Goal: Transaction & Acquisition: Purchase product/service

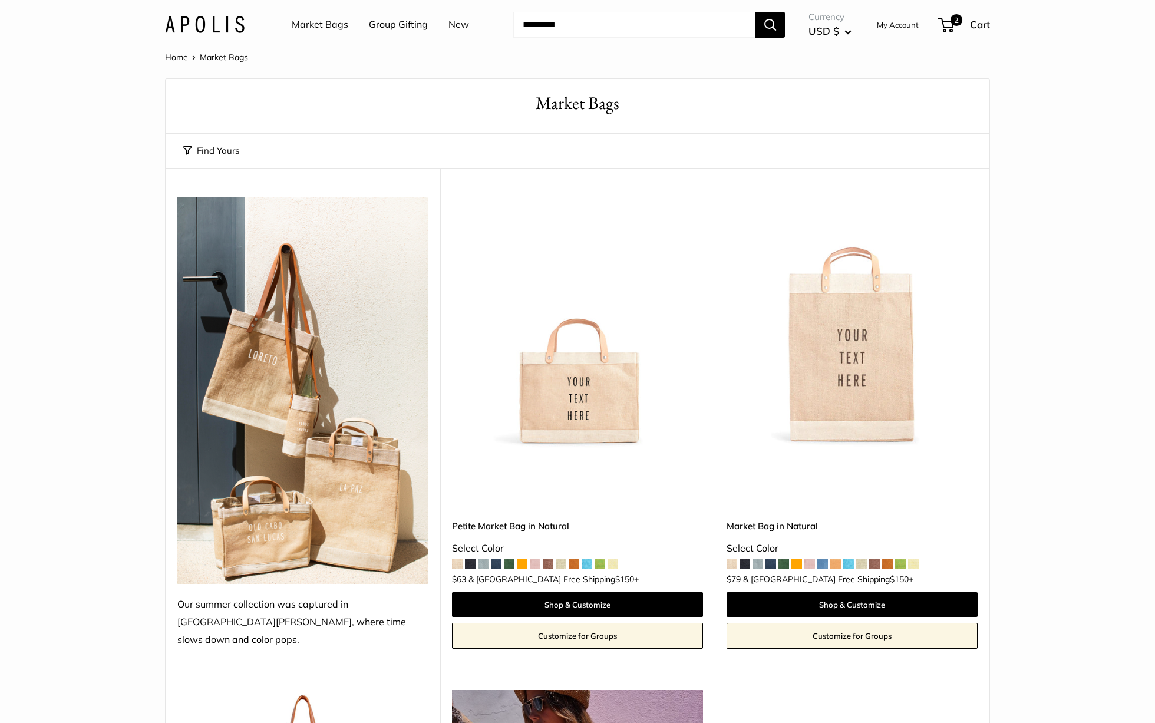
click at [0, 0] on img at bounding box center [0, 0] width 0 height 0
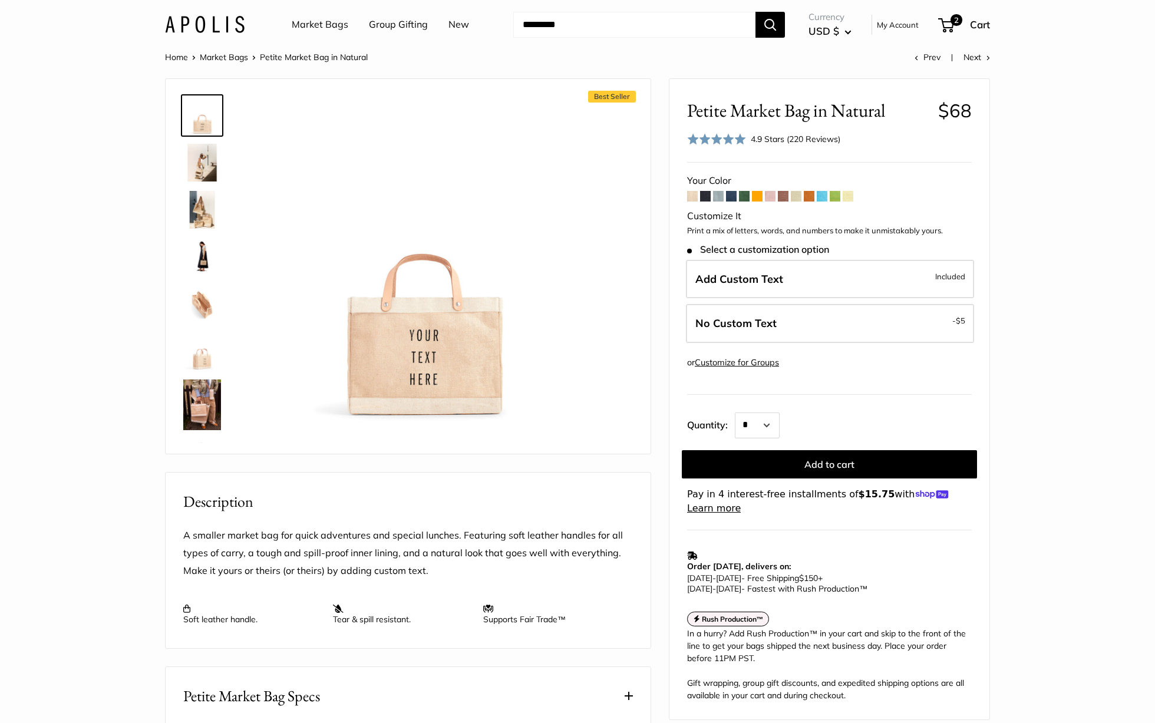
click at [209, 264] on img at bounding box center [202, 257] width 38 height 38
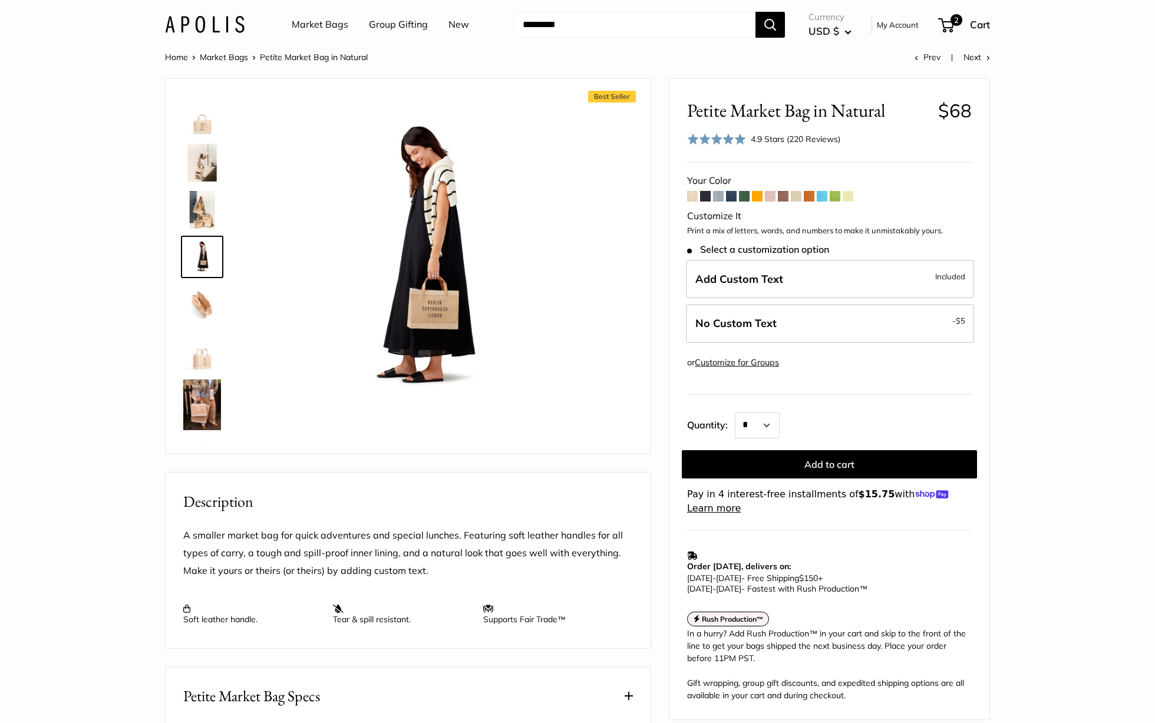
click at [327, 19] on link "Market Bags" at bounding box center [320, 25] width 57 height 18
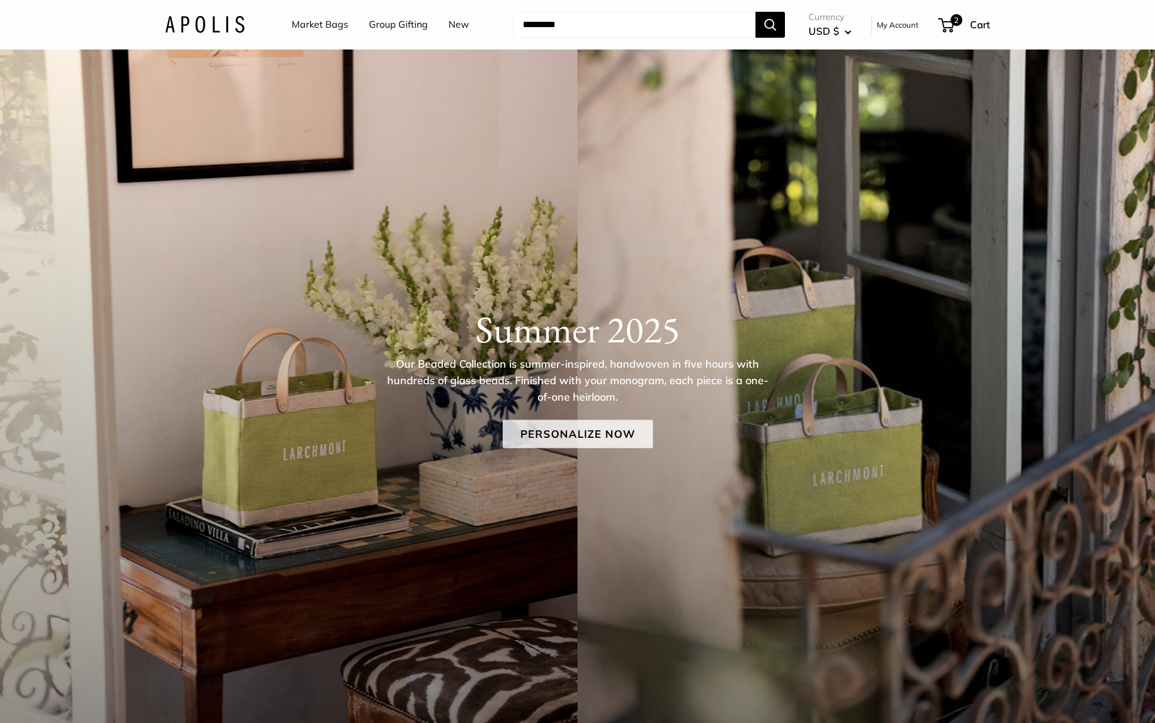
click at [572, 439] on link "Personalize Now" at bounding box center [578, 434] width 150 height 28
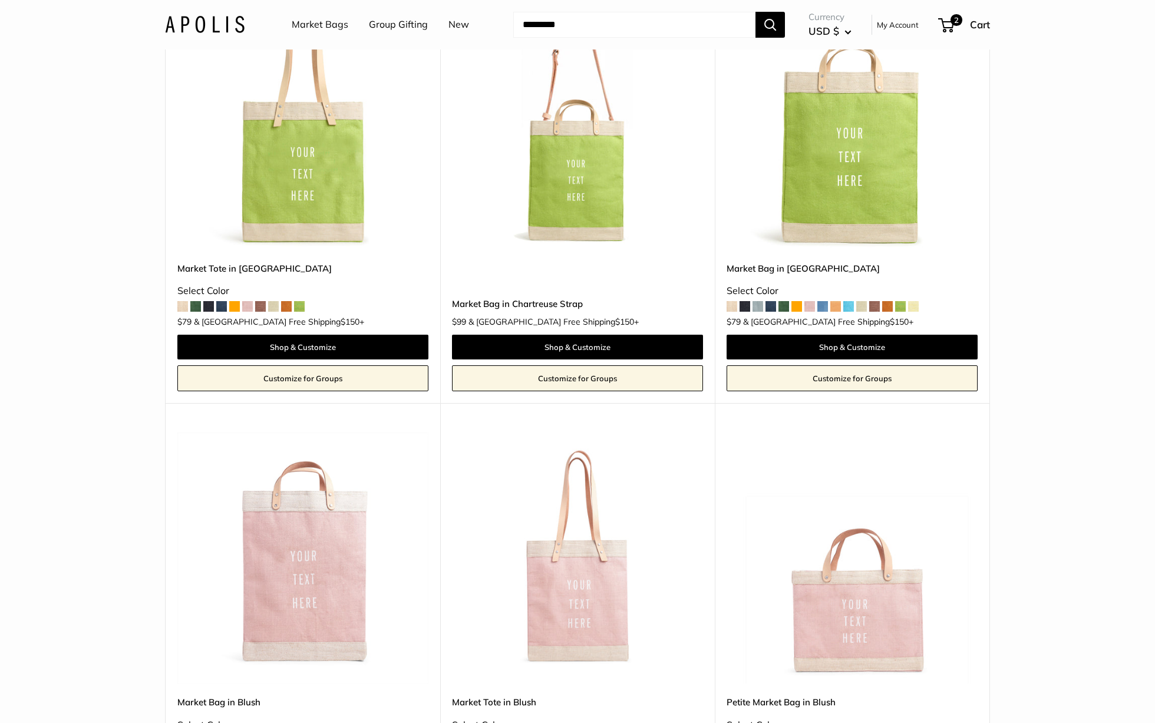
scroll to position [647, 0]
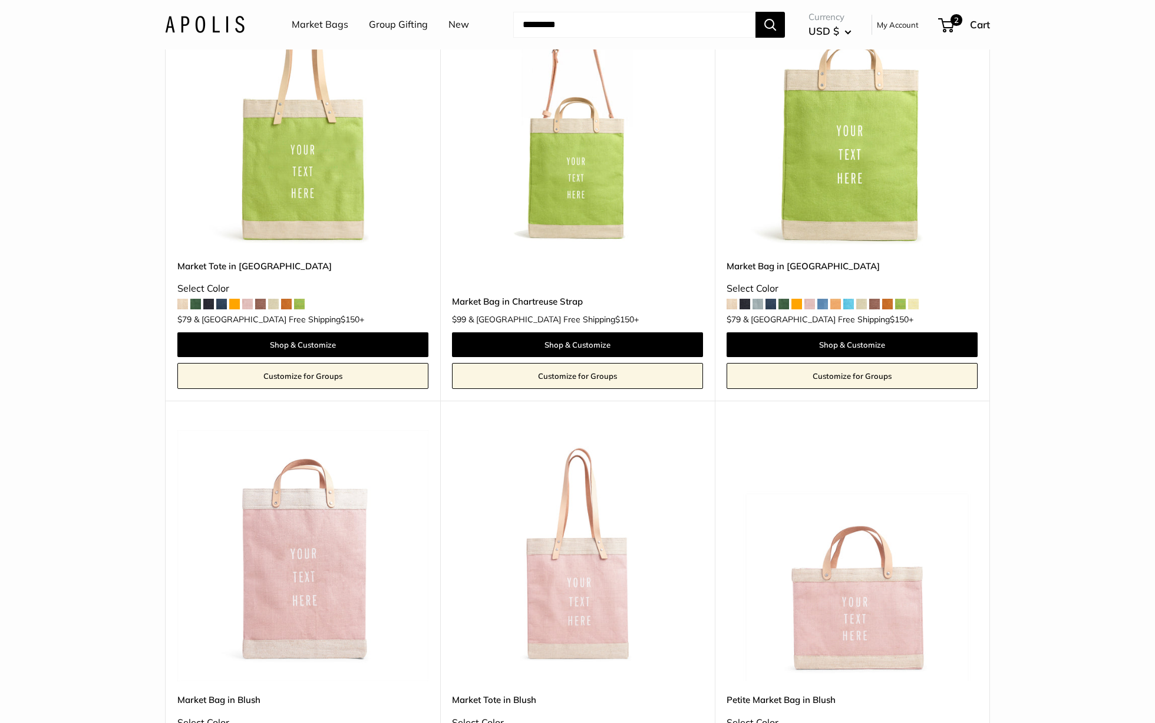
click at [736, 306] on span at bounding box center [732, 304] width 11 height 11
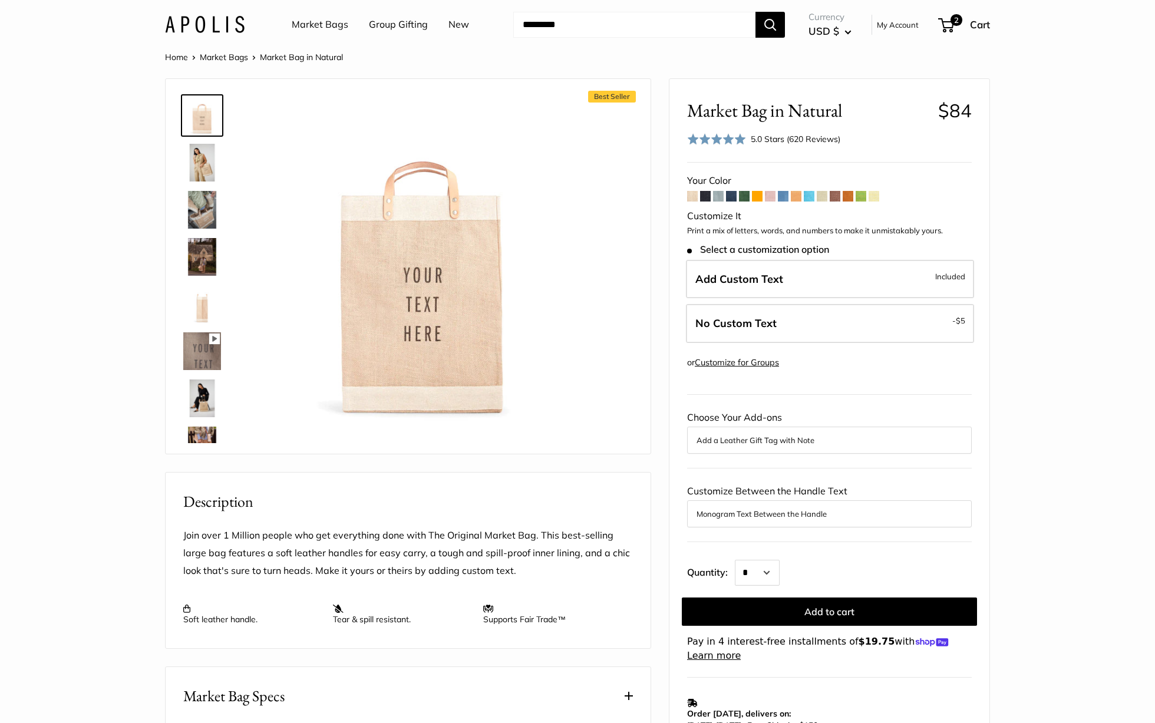
click at [210, 177] on img at bounding box center [202, 163] width 38 height 38
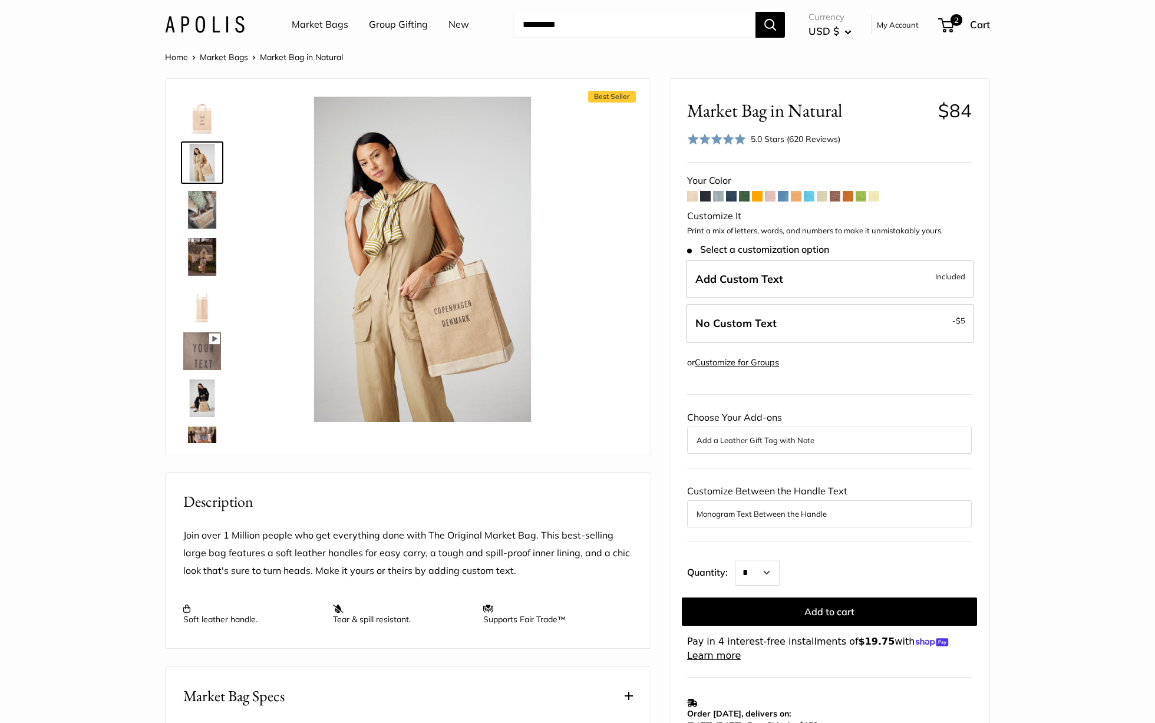
click at [229, 55] on link "Market Bags" at bounding box center [224, 57] width 48 height 11
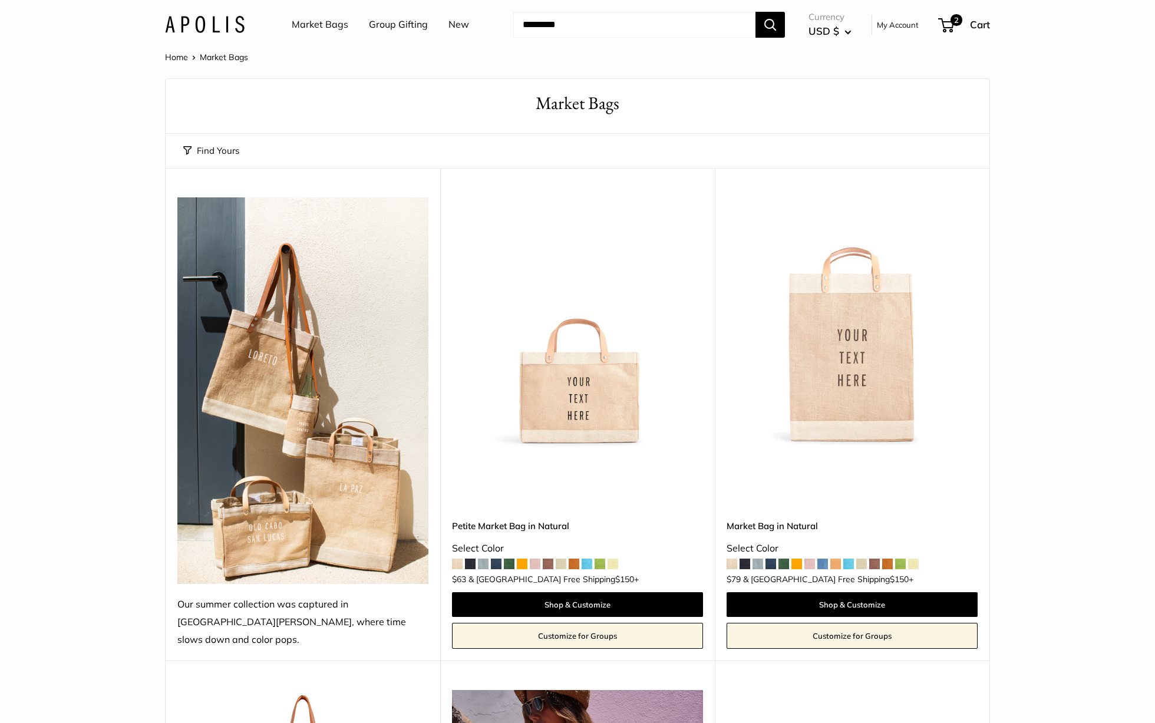
click at [219, 145] on button "Find Yours" at bounding box center [211, 151] width 56 height 17
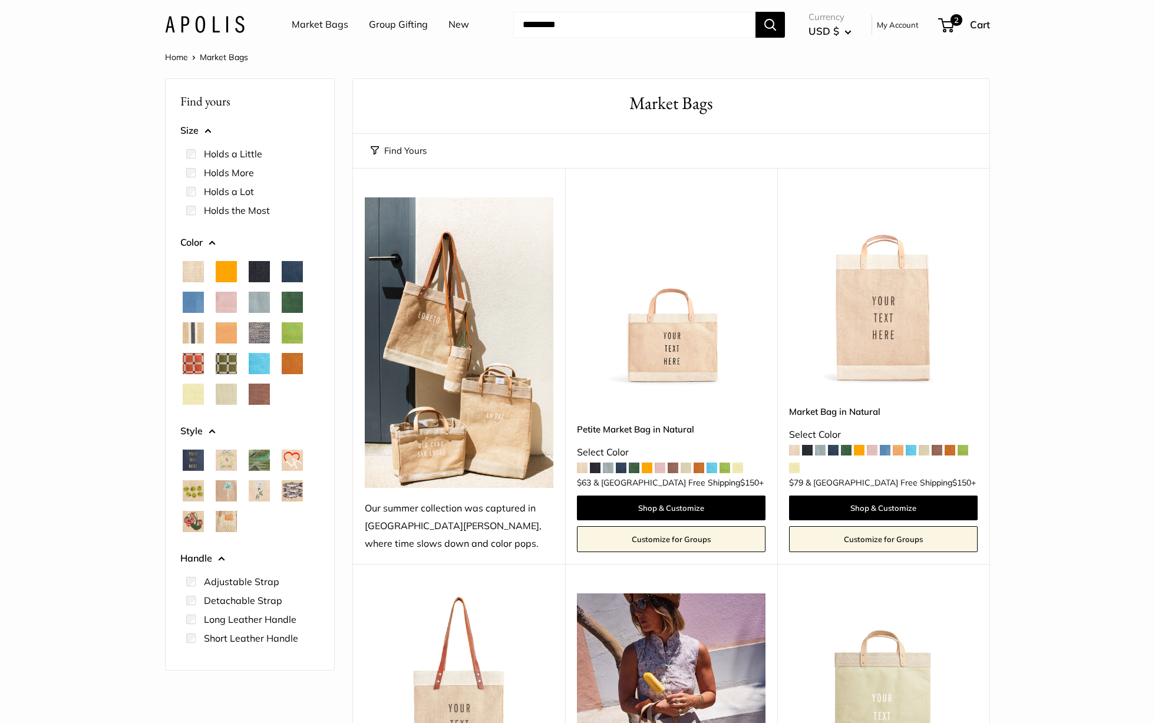
click at [230, 302] on span "Blush" at bounding box center [226, 302] width 21 height 21
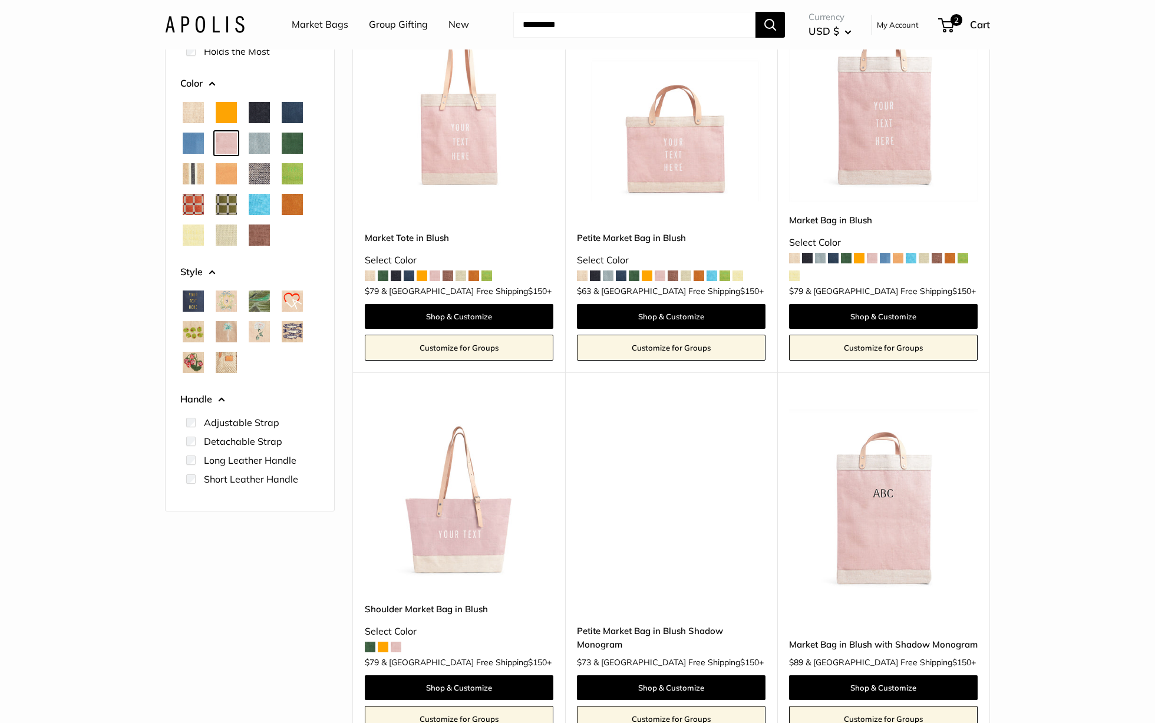
scroll to position [408, 0]
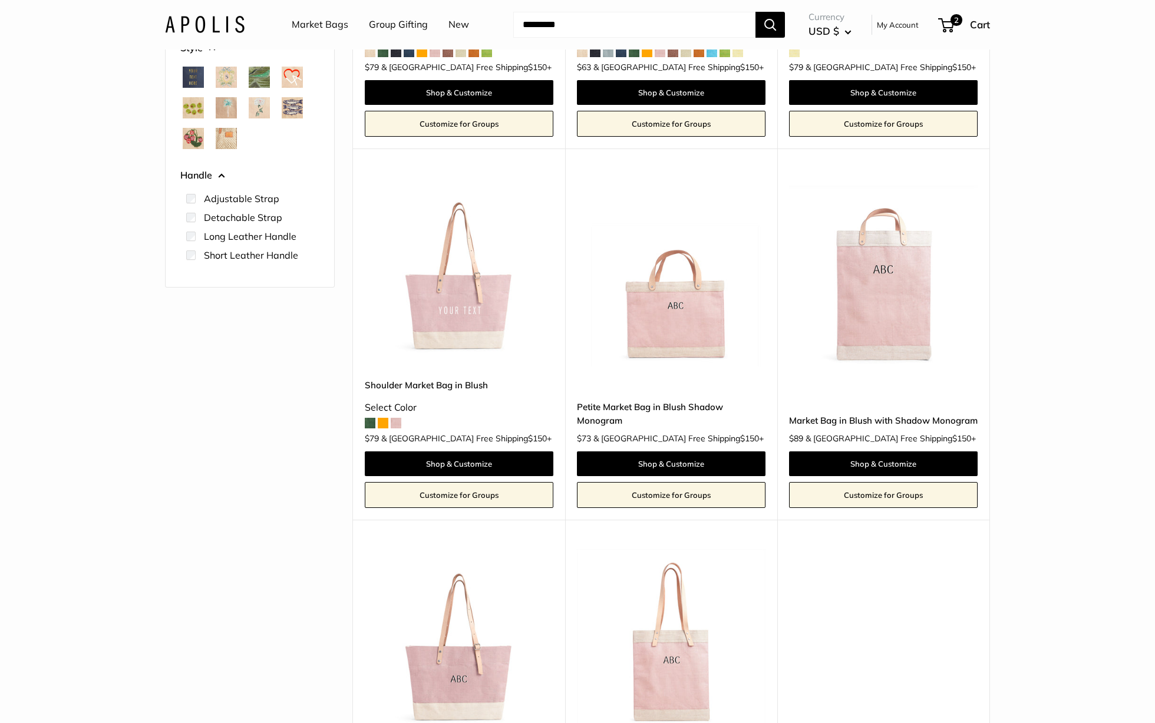
click at [0, 0] on img at bounding box center [0, 0] width 0 height 0
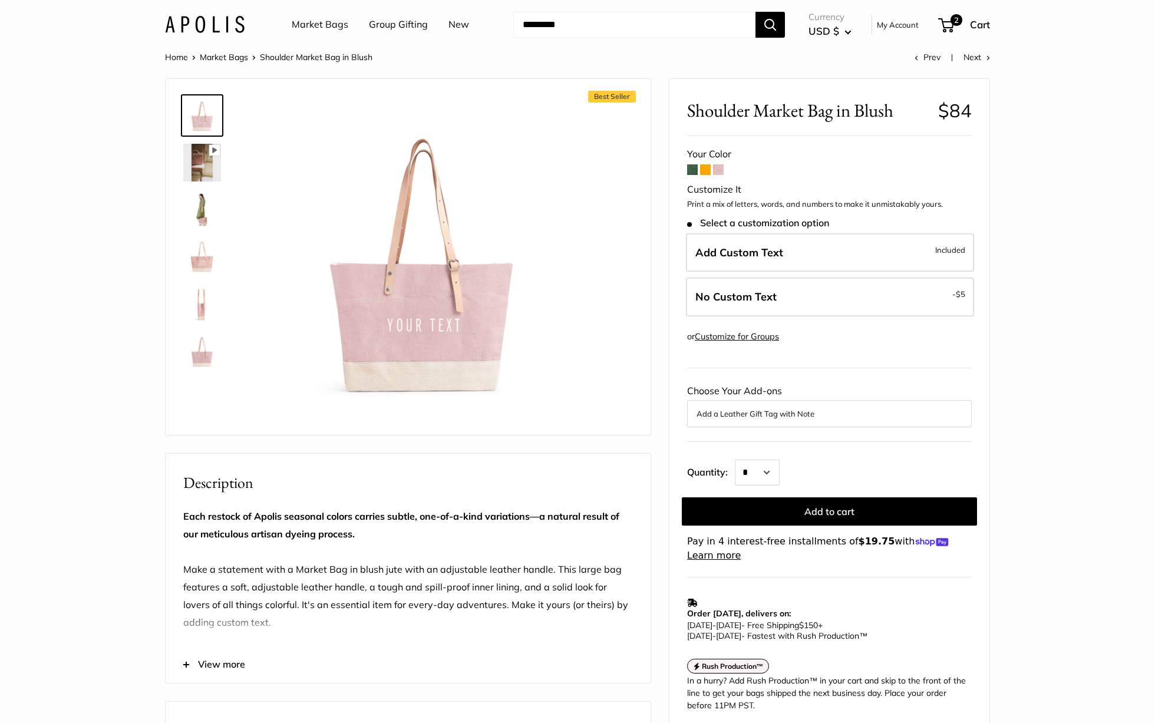
click at [202, 209] on img at bounding box center [202, 210] width 38 height 38
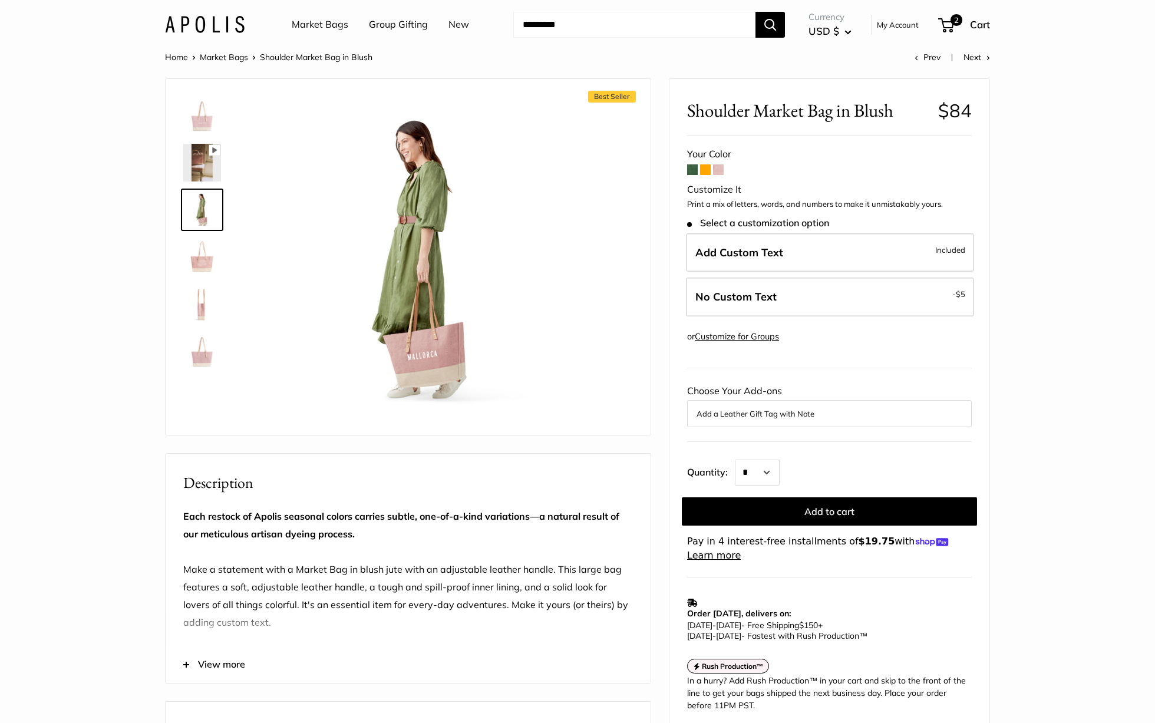
click at [691, 171] on span at bounding box center [692, 169] width 11 height 11
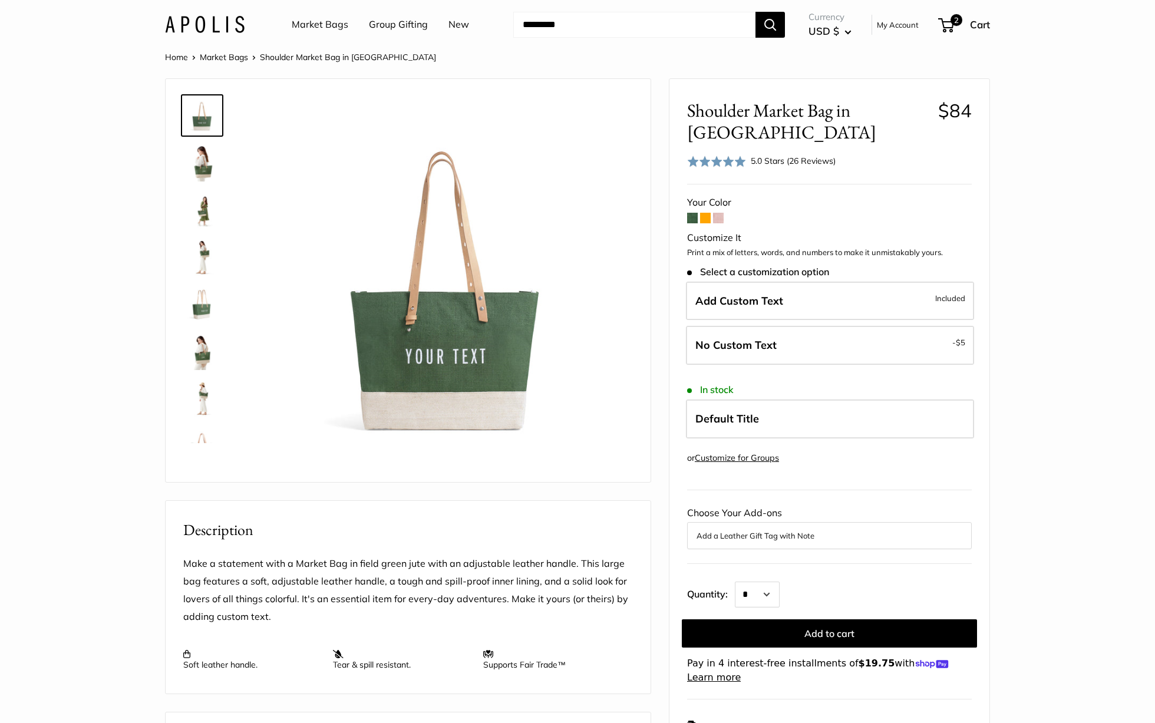
click at [209, 255] on img at bounding box center [202, 257] width 38 height 38
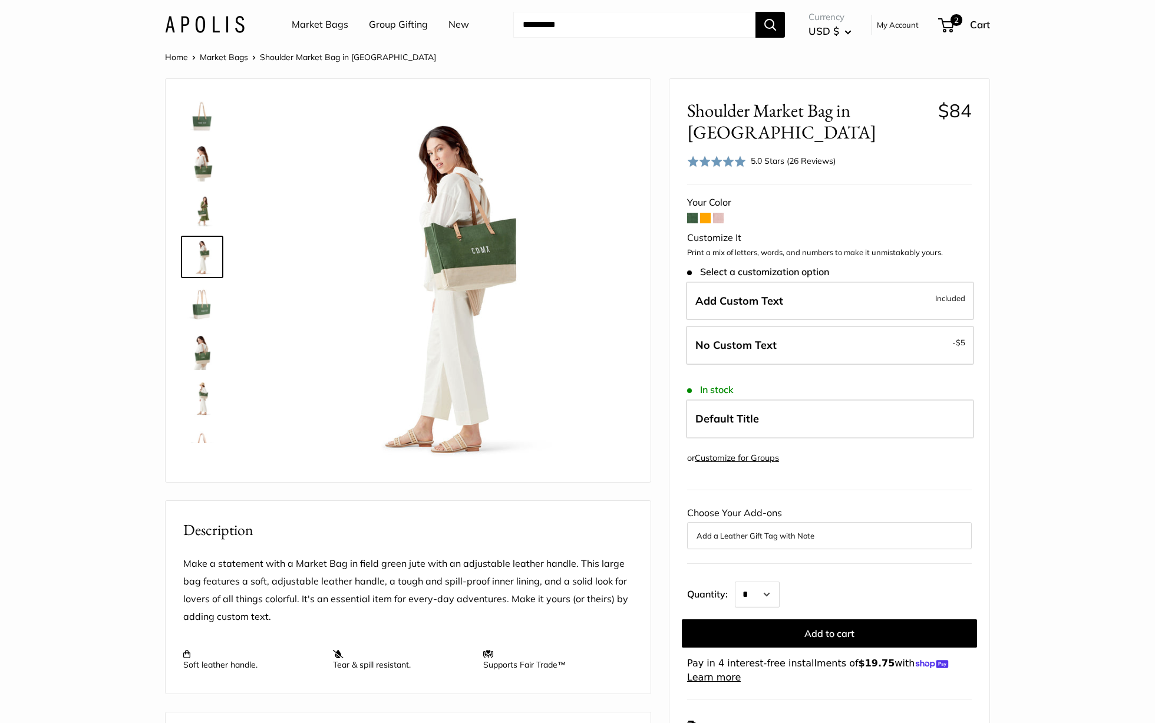
click at [207, 168] on img at bounding box center [202, 163] width 38 height 38
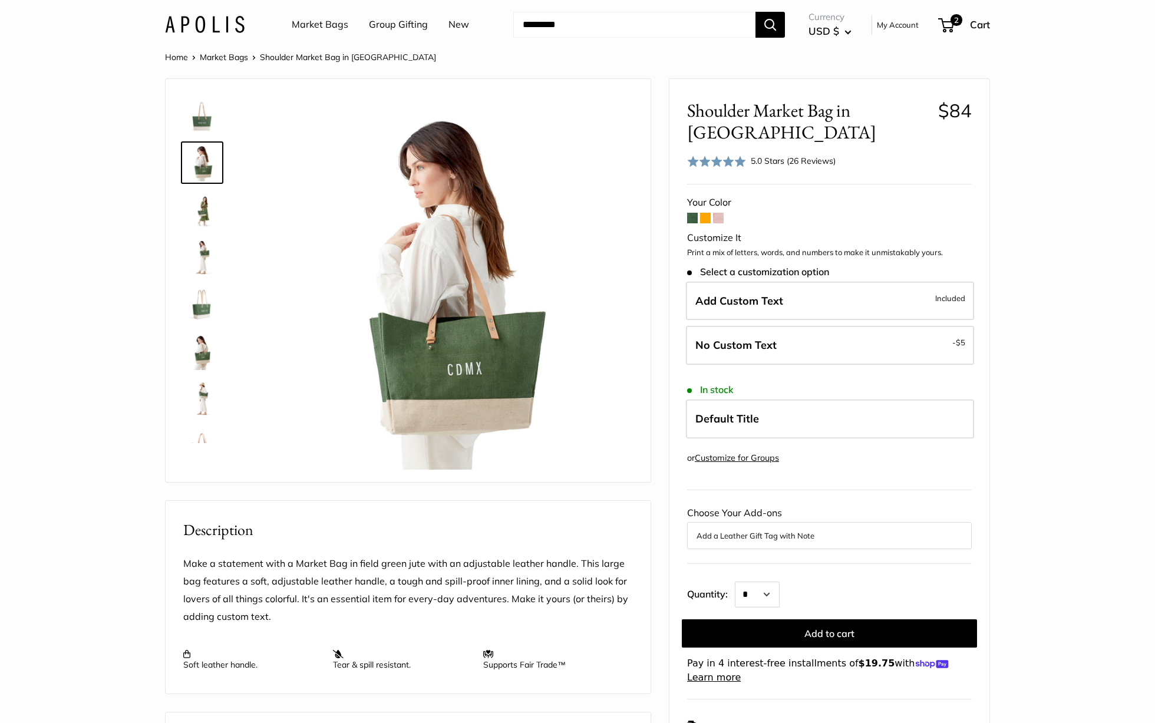
click at [75, 326] on section "Home Market Bags Shoulder Market Bag in Field Green" at bounding box center [577, 565] width 1155 height 1031
